Goal: Task Accomplishment & Management: Use online tool/utility

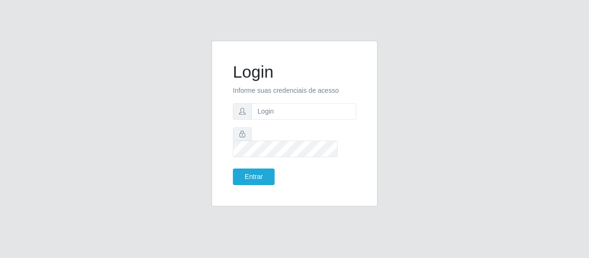
type input "[EMAIL_ADDRESS][DOMAIN_NAME]"
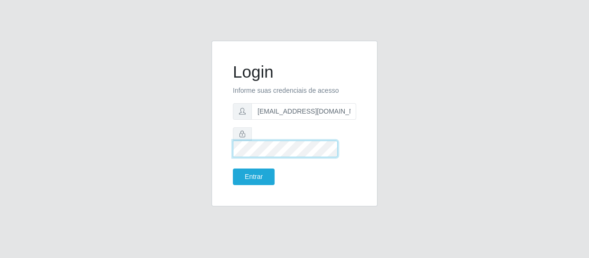
click at [233, 169] on button "Entrar" at bounding box center [254, 177] width 42 height 17
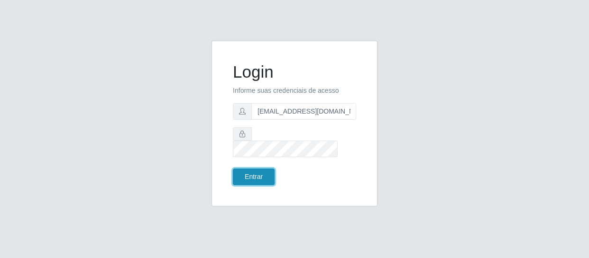
click at [264, 169] on button "Entrar" at bounding box center [254, 177] width 42 height 17
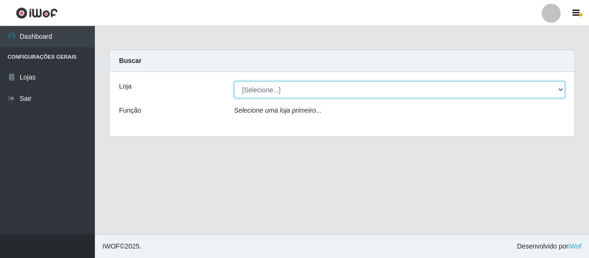
click at [289, 97] on select "[Selecione...] SuperFácil Atacado - São Gonçalo do Amarante" at bounding box center [399, 90] width 331 height 17
select select "408"
click at [234, 82] on select "[Selecione...] SuperFácil Atacado - São Gonçalo do Amarante" at bounding box center [399, 90] width 331 height 17
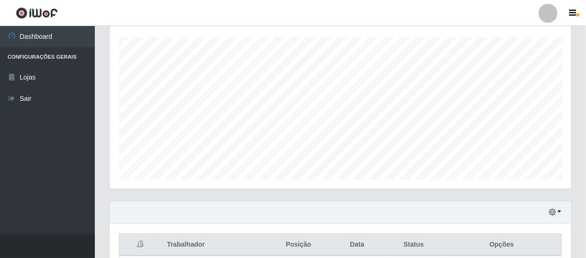
scroll to position [260, 0]
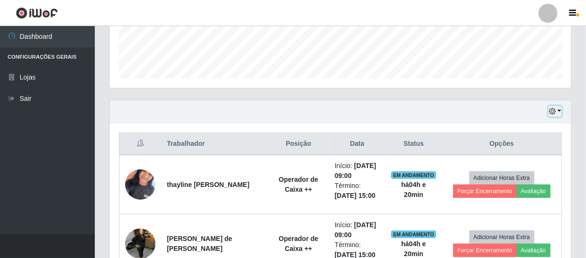
click at [556, 111] on icon "button" at bounding box center [552, 111] width 7 height 7
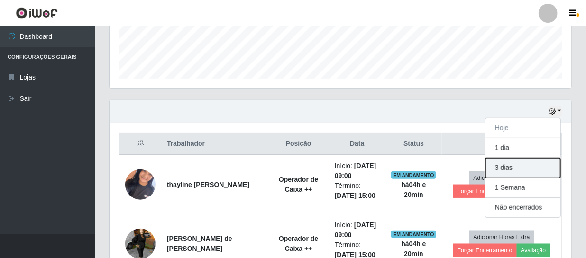
click at [515, 165] on button "3 dias" at bounding box center [523, 168] width 75 height 20
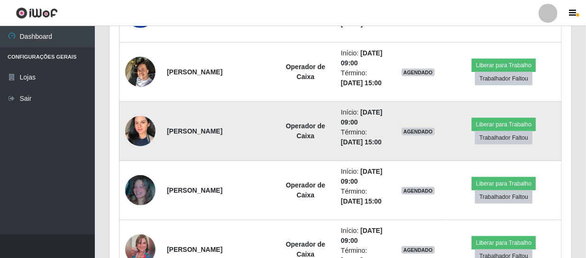
scroll to position [197, 462]
